Goal: Task Accomplishment & Management: Manage account settings

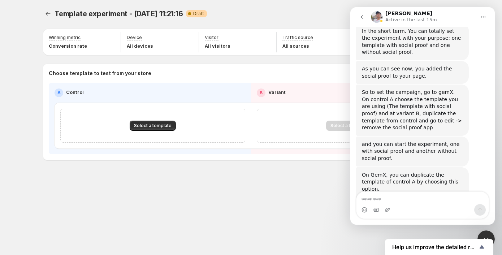
scroll to position [897, 0]
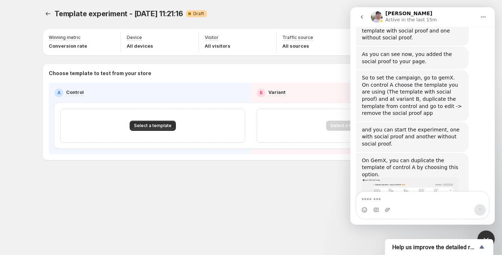
click at [408, 178] on img "Antony says…" at bounding box center [410, 199] width 97 height 43
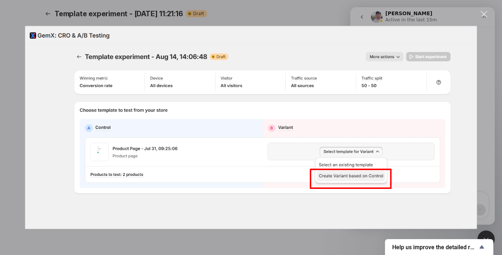
click at [484, 14] on div "Close" at bounding box center [483, 14] width 7 height 7
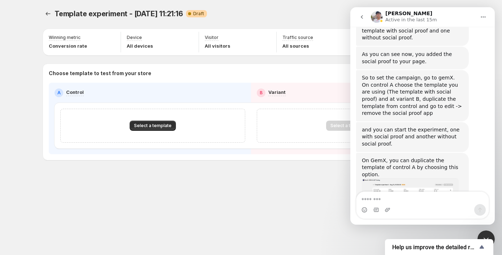
click at [485, 234] on div "Close Intercom Messenger" at bounding box center [485, 238] width 17 height 17
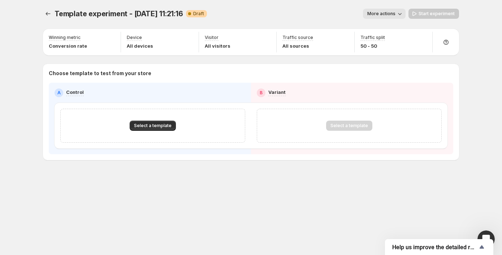
click at [343, 223] on div "Template experiment - [DATE] 11:21:16. This page is ready Template experiment -…" at bounding box center [250, 127] width 433 height 255
click at [51, 14] on icon "Experiments" at bounding box center [47, 13] width 7 height 7
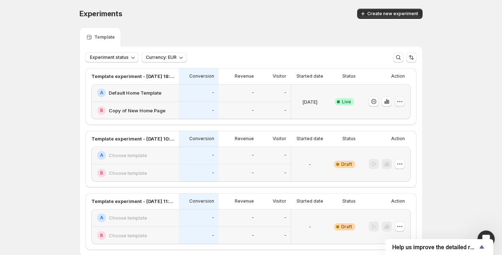
click at [400, 100] on icon "button" at bounding box center [399, 101] width 7 height 7
click at [386, 114] on span "Edit" at bounding box center [406, 116] width 75 height 7
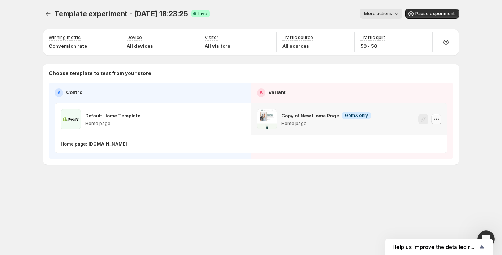
click at [437, 122] on icon "button" at bounding box center [435, 118] width 7 height 7
click at [322, 167] on div "Template experiment - [DATE] 18:23:25. This page is ready Template experiment -…" at bounding box center [250, 102] width 433 height 204
